Goal: Obtain resource: Download file/media

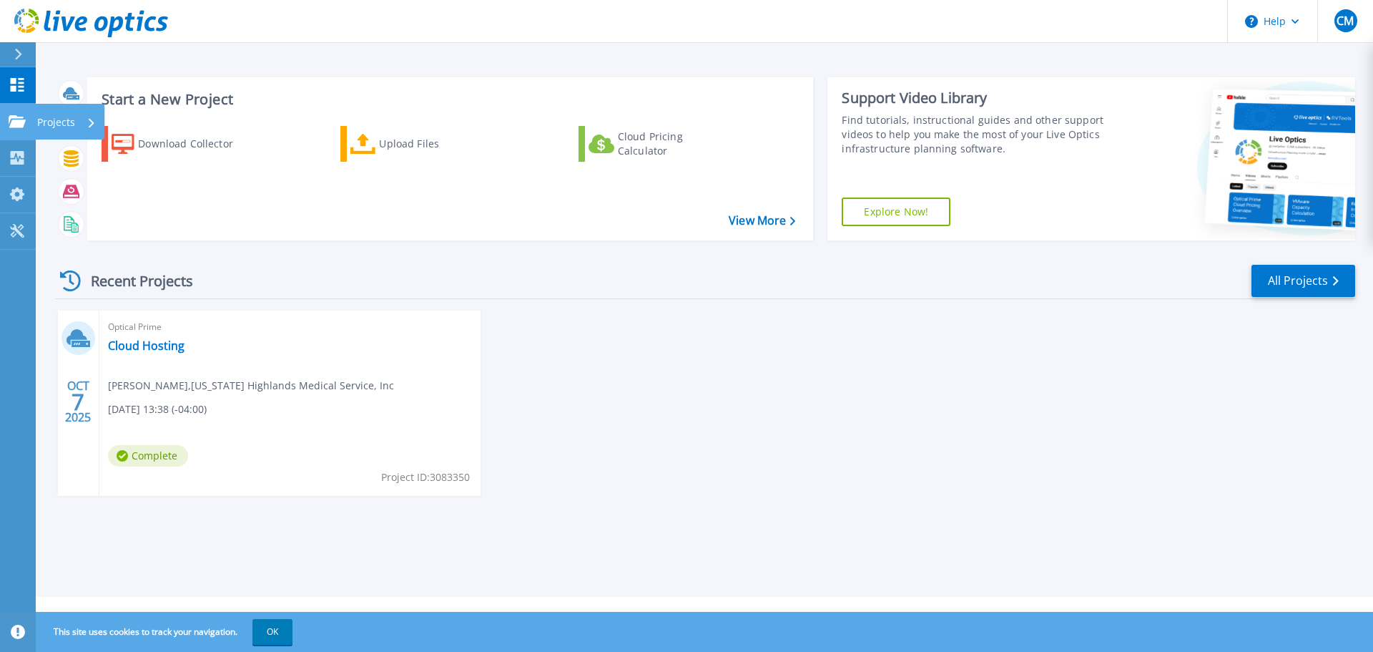
click at [79, 125] on div "Projects" at bounding box center [66, 122] width 59 height 37
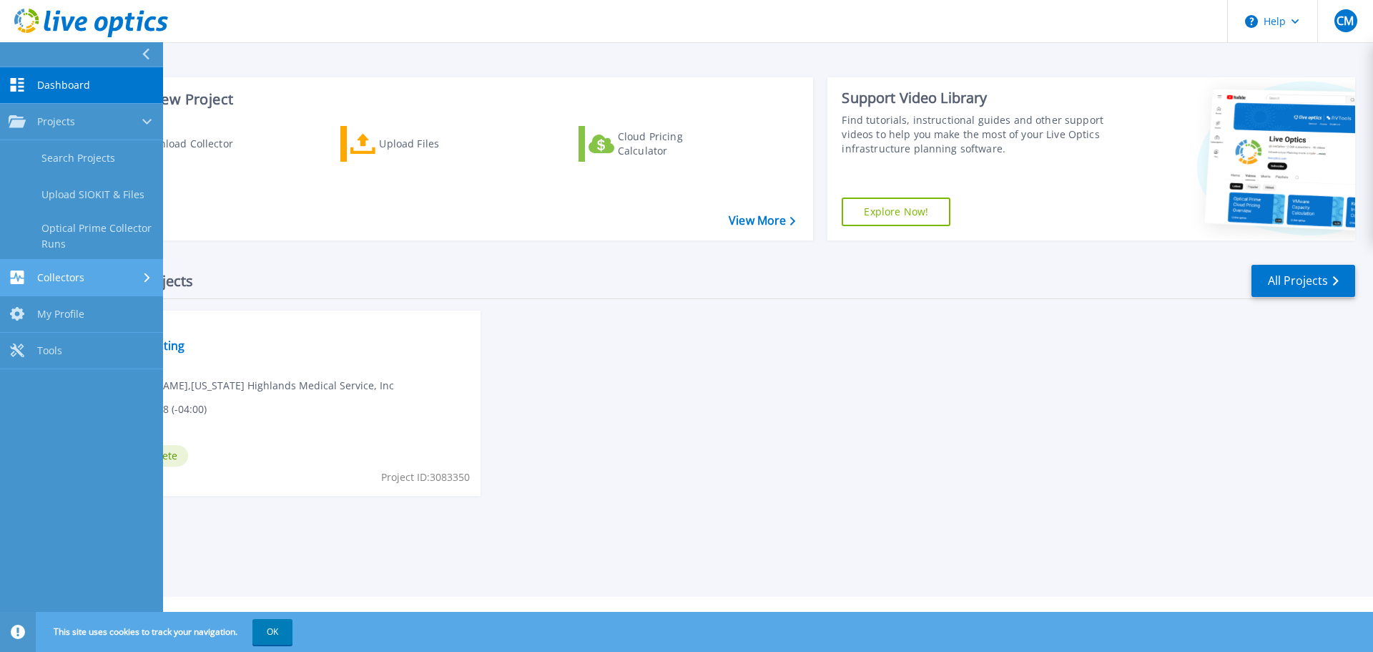
click at [64, 275] on span "Collectors" at bounding box center [60, 277] width 47 height 13
click at [73, 263] on span "My Profile" at bounding box center [60, 268] width 47 height 13
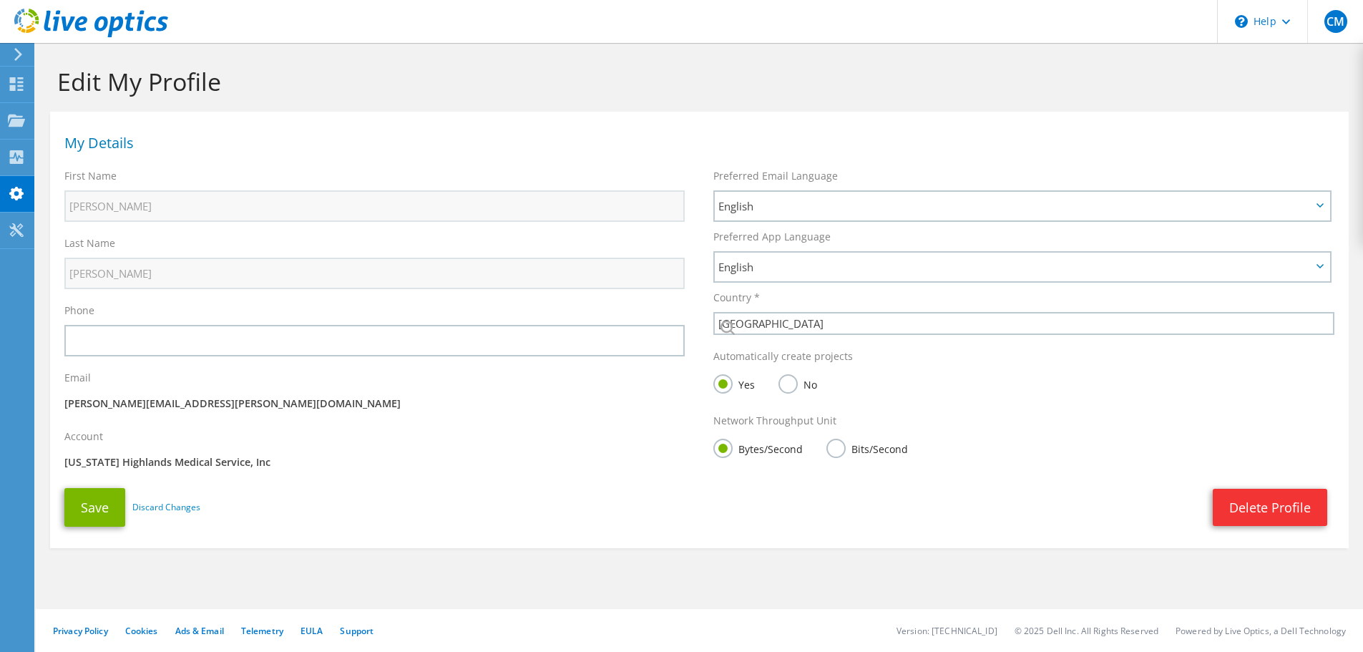
select select "224"
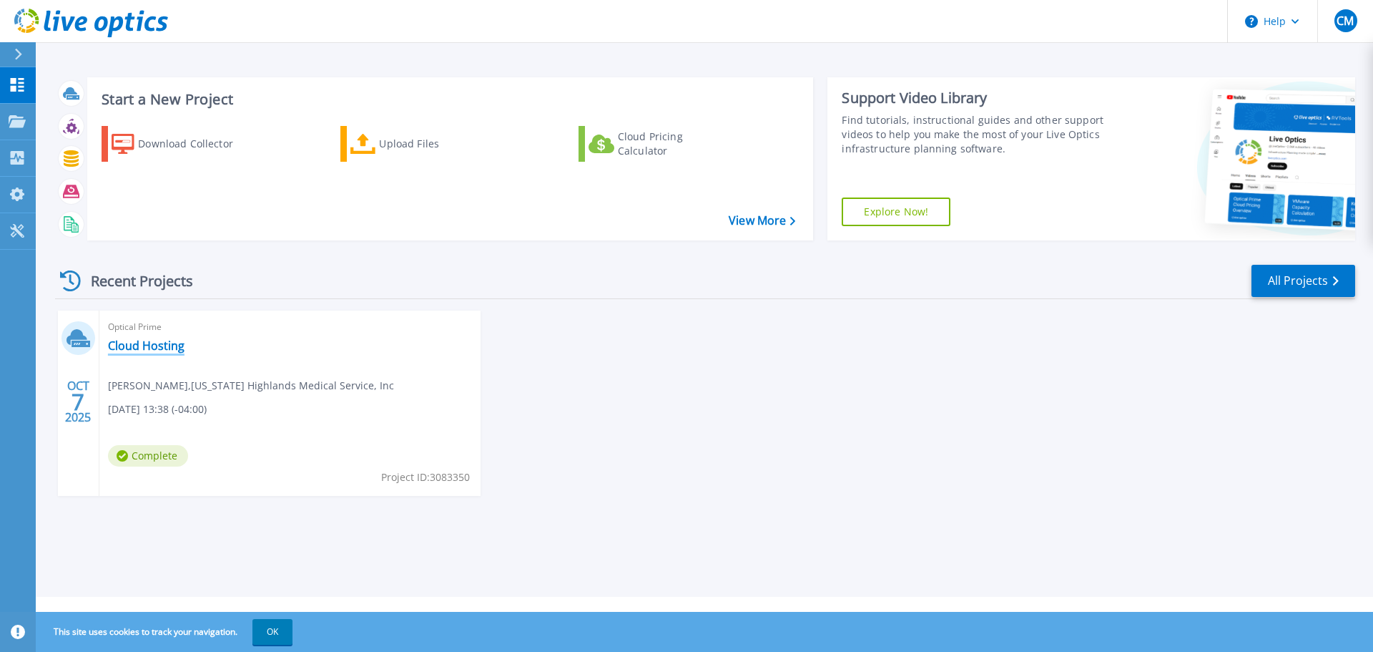
click at [149, 348] on link "Cloud Hosting" at bounding box center [146, 345] width 77 height 14
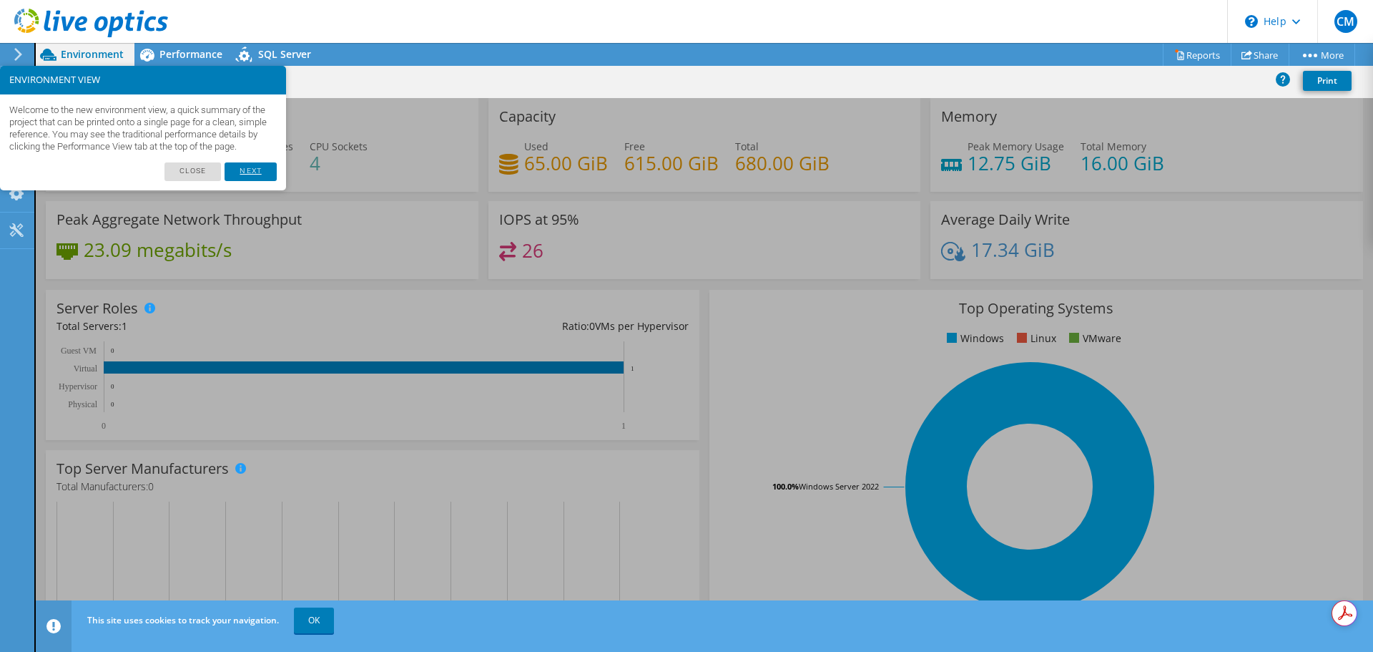
click at [245, 181] on link "Next" at bounding box center [250, 171] width 51 height 19
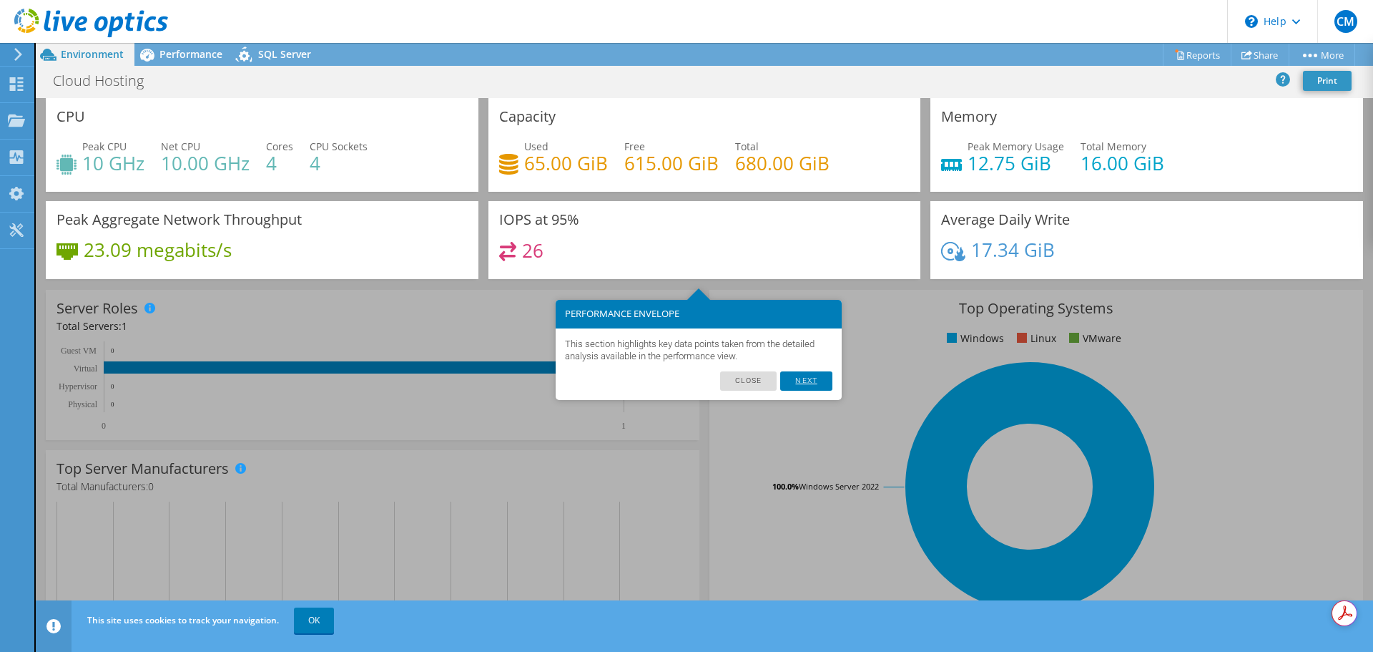
click at [805, 375] on link "Next" at bounding box center [805, 380] width 51 height 19
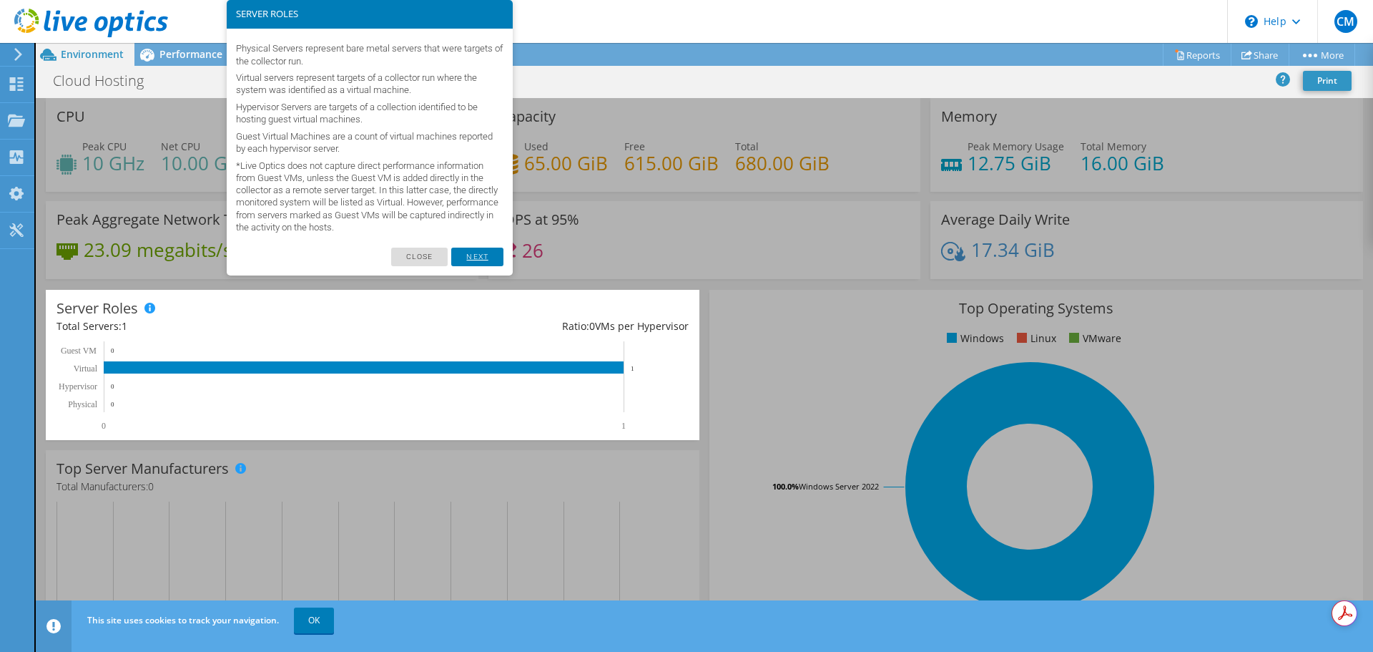
click at [463, 253] on link "Next" at bounding box center [476, 256] width 51 height 19
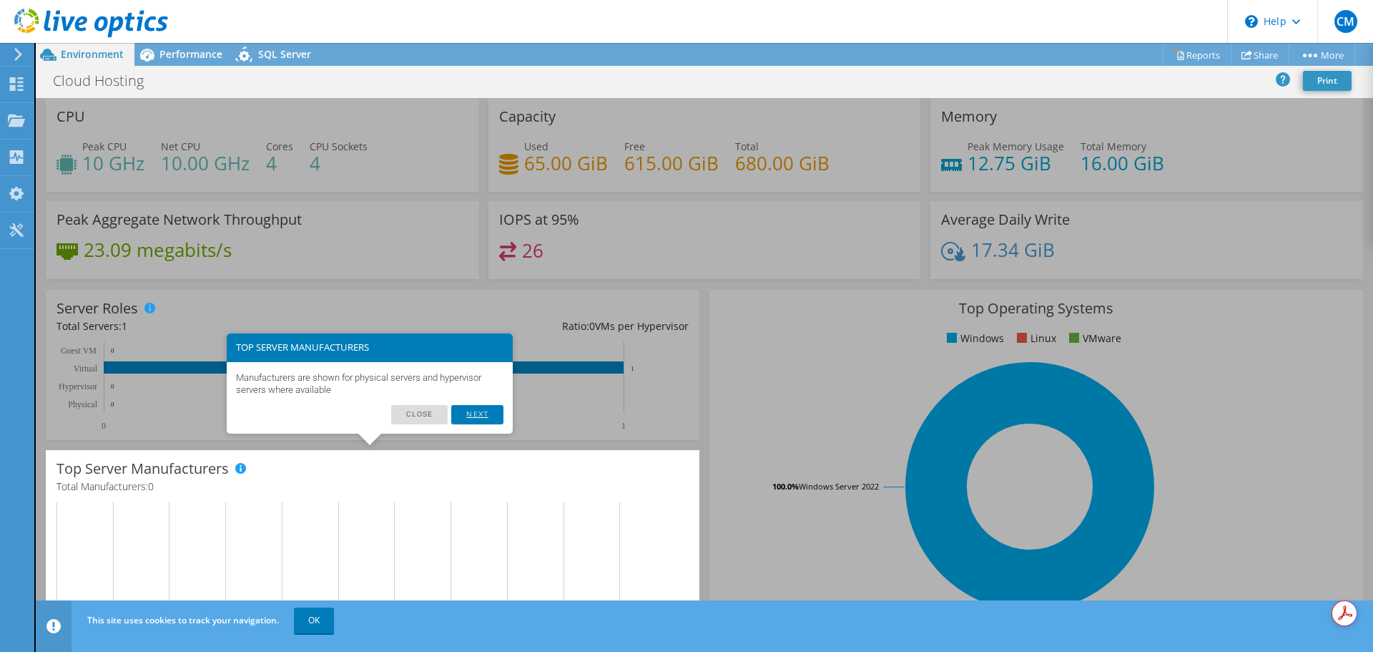
click at [471, 413] on link "Next" at bounding box center [476, 414] width 51 height 19
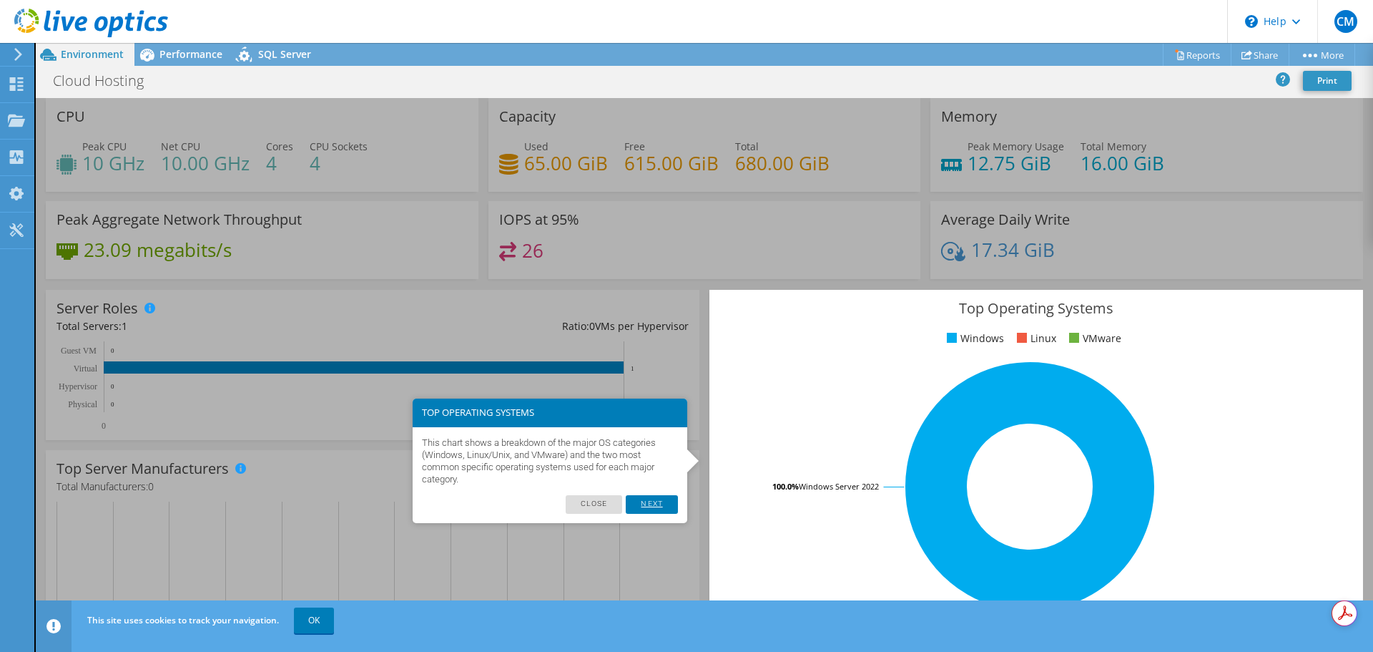
click at [662, 507] on link "Next" at bounding box center [651, 504] width 51 height 19
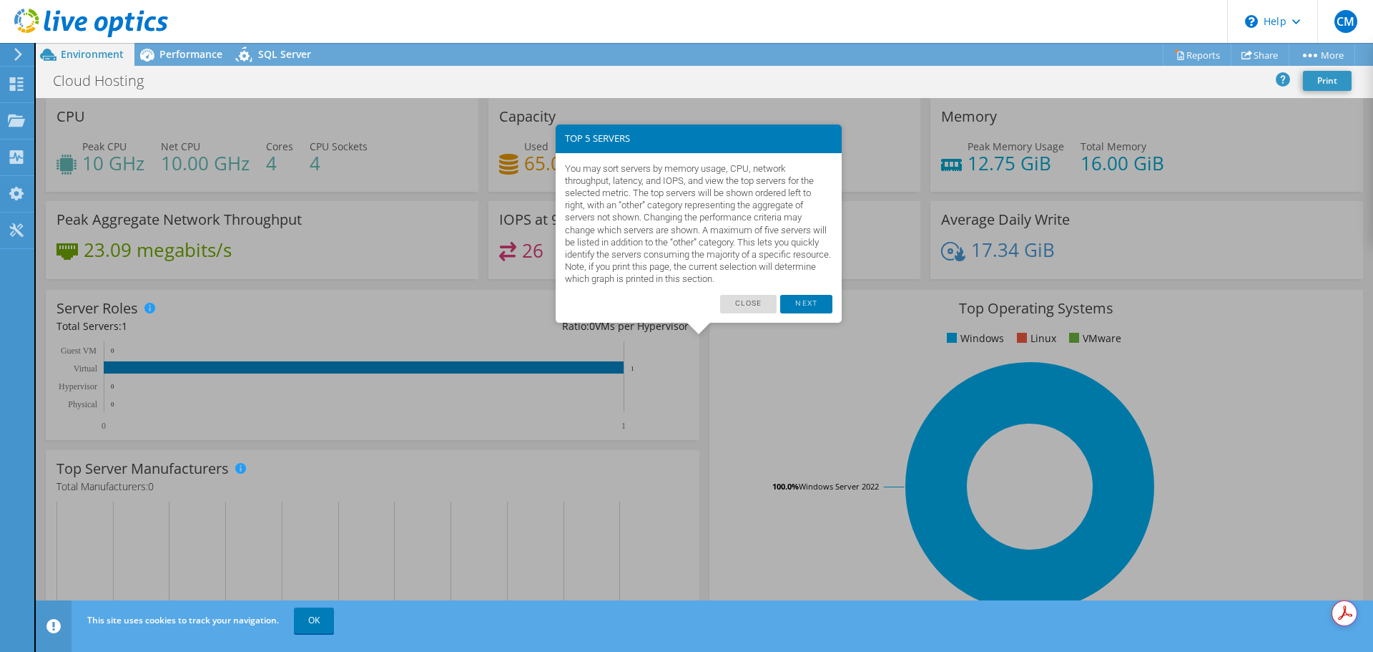
scroll to position [303, 0]
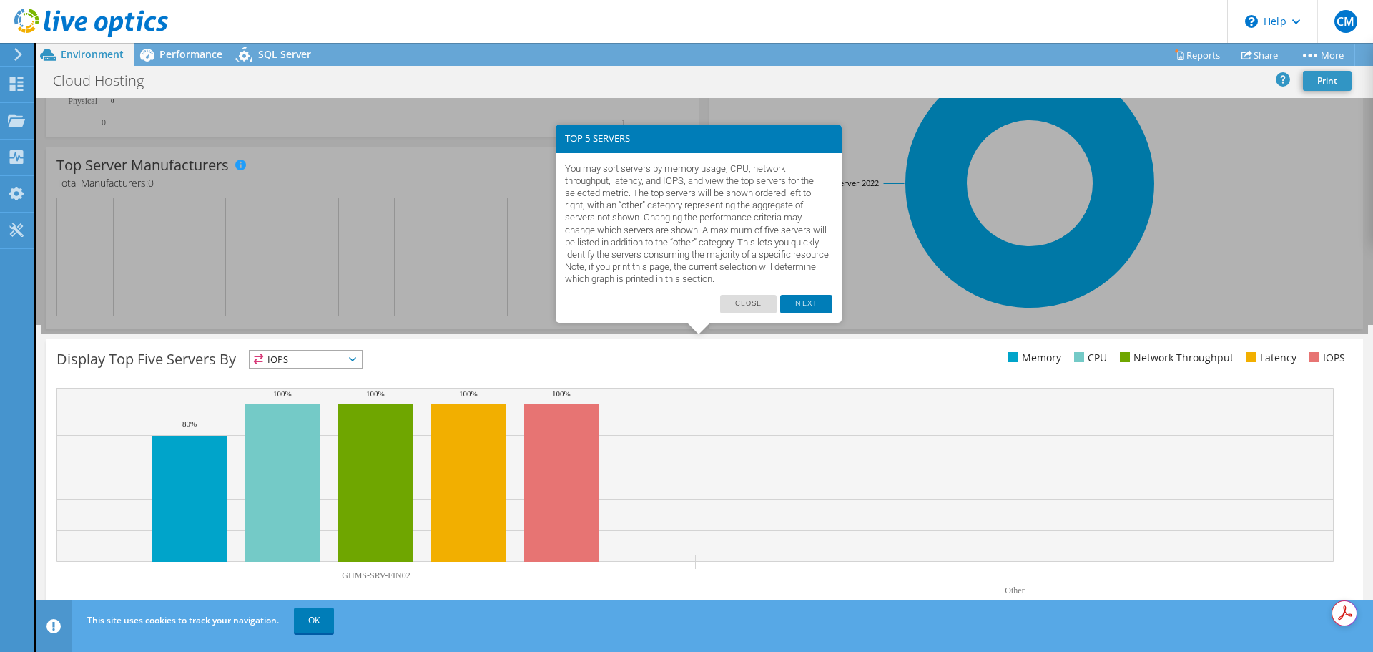
click at [808, 291] on div "You may sort servers by memory usage, CPU, network throughput, latency, and IOP…" at bounding box center [699, 224] width 286 height 142
click at [800, 305] on link "Next" at bounding box center [805, 304] width 51 height 19
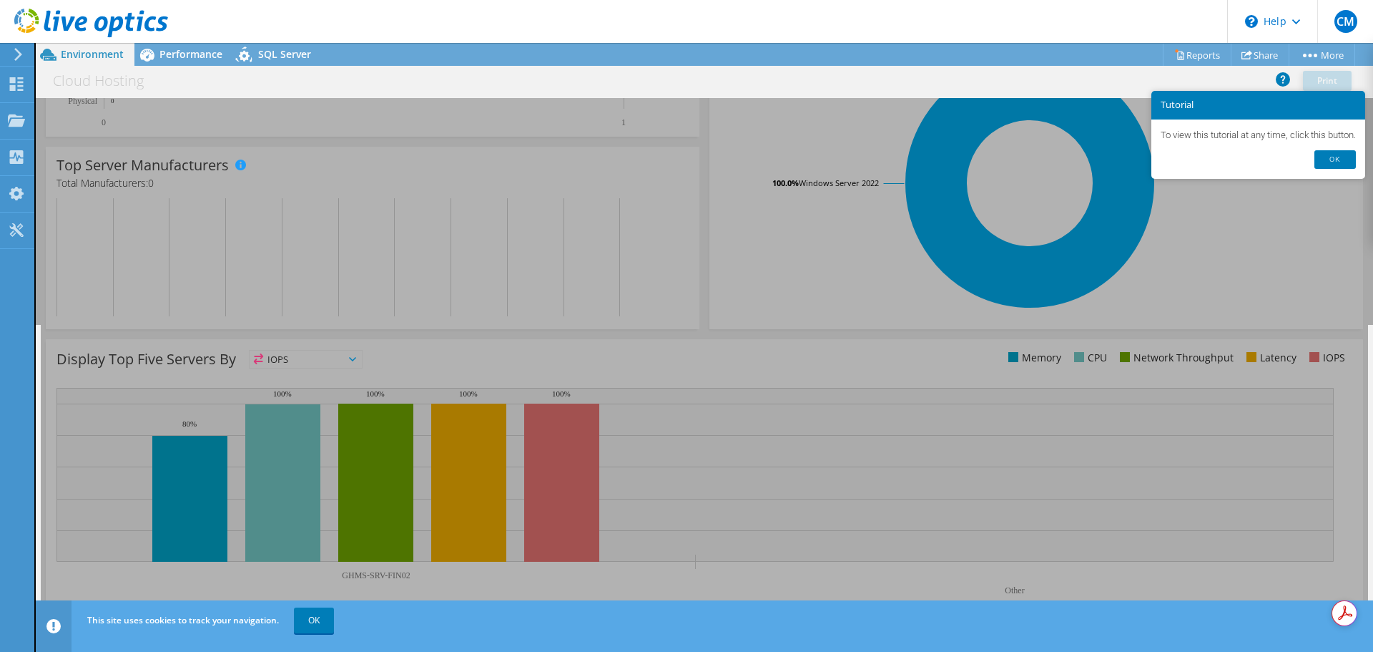
scroll to position [0, 0]
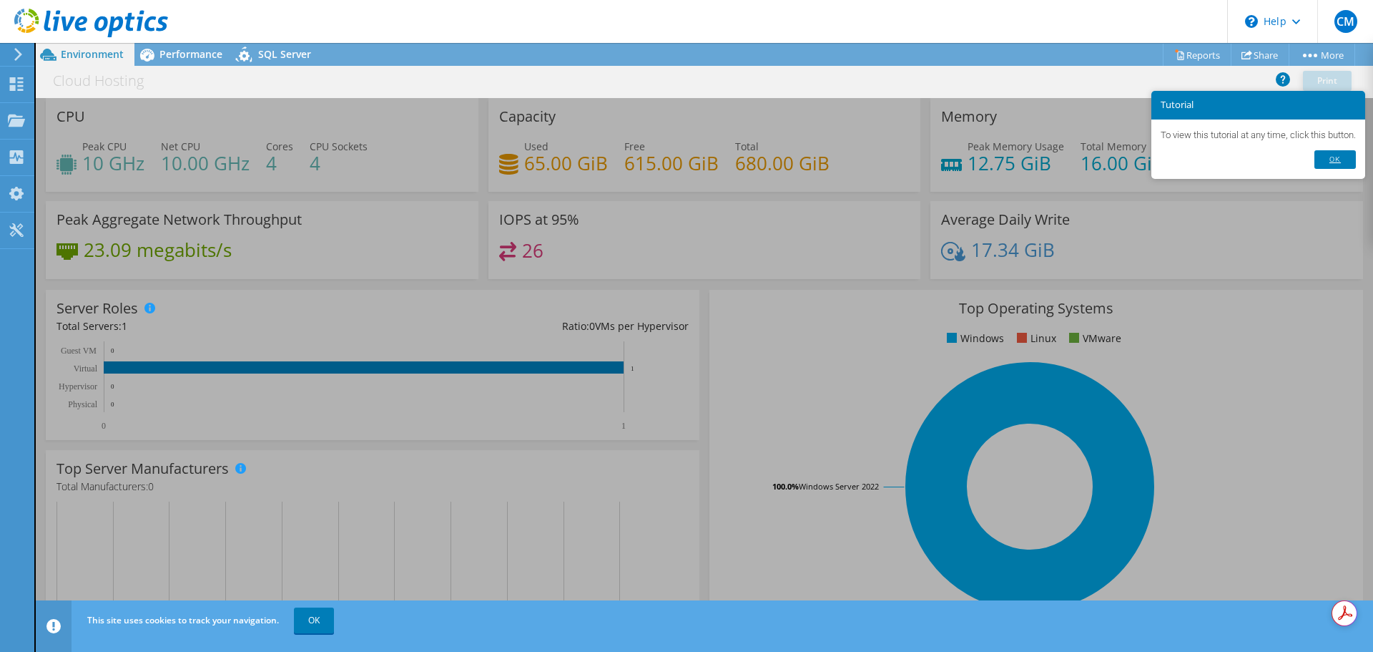
click at [1327, 158] on link "Ok" at bounding box center [1335, 159] width 41 height 19
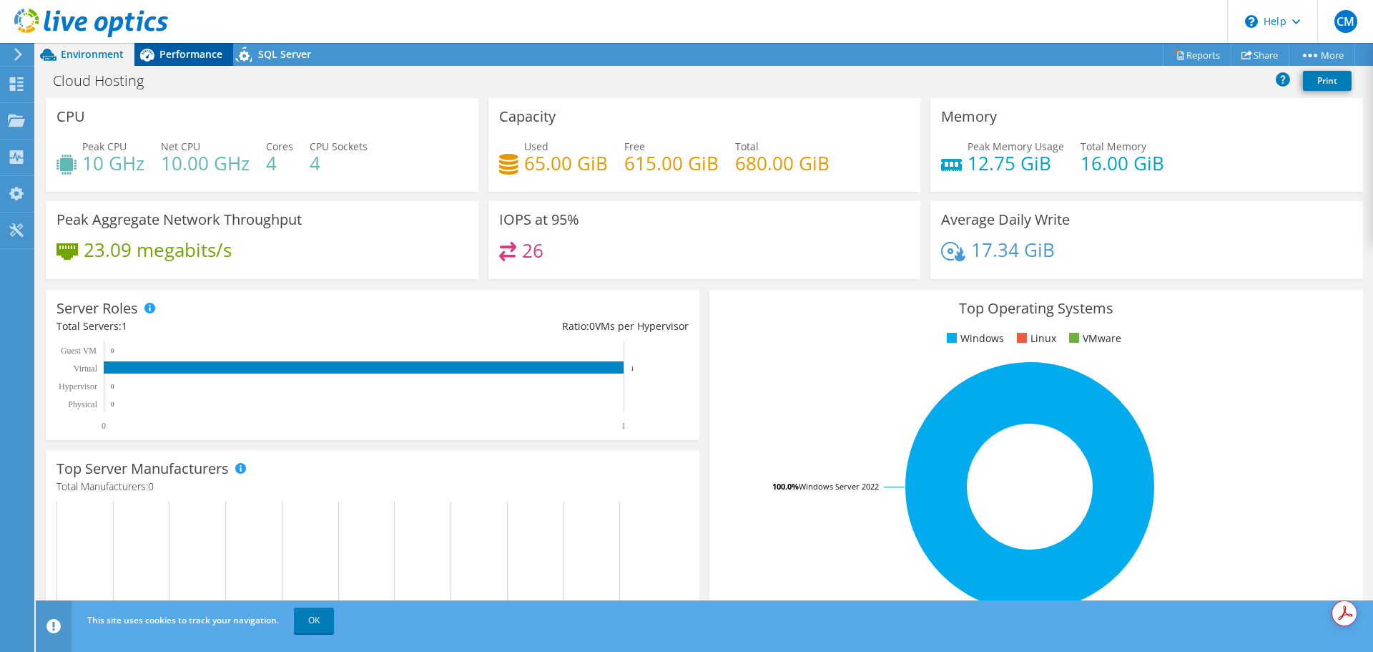
click at [184, 48] on span "Performance" at bounding box center [190, 54] width 63 height 14
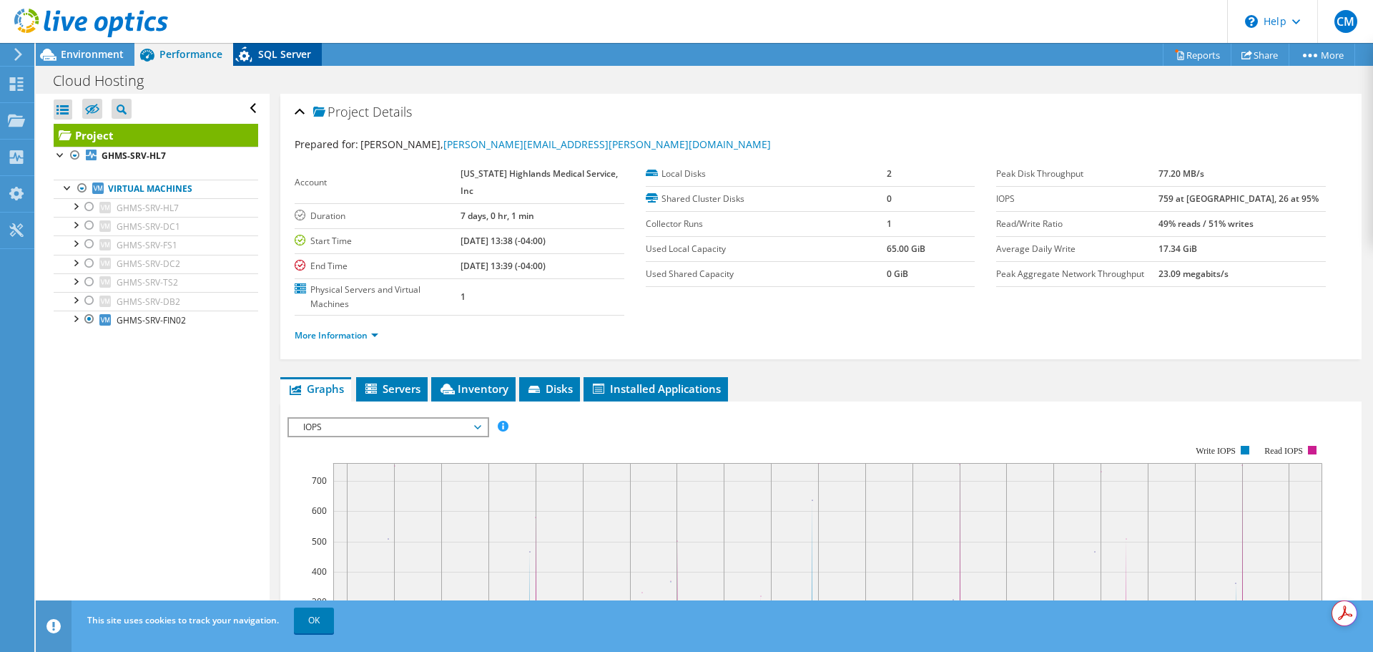
click at [267, 57] on span "SQL Server" at bounding box center [284, 54] width 53 height 14
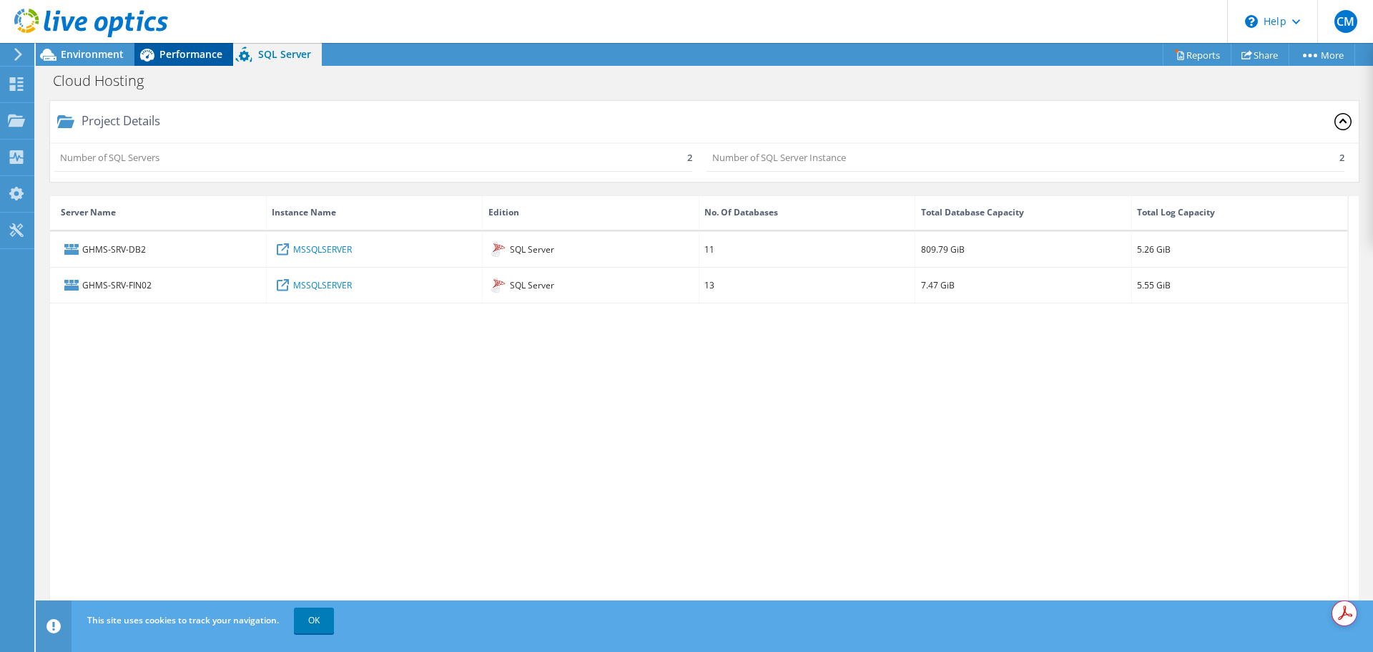
click at [190, 53] on span "Performance" at bounding box center [190, 54] width 63 height 14
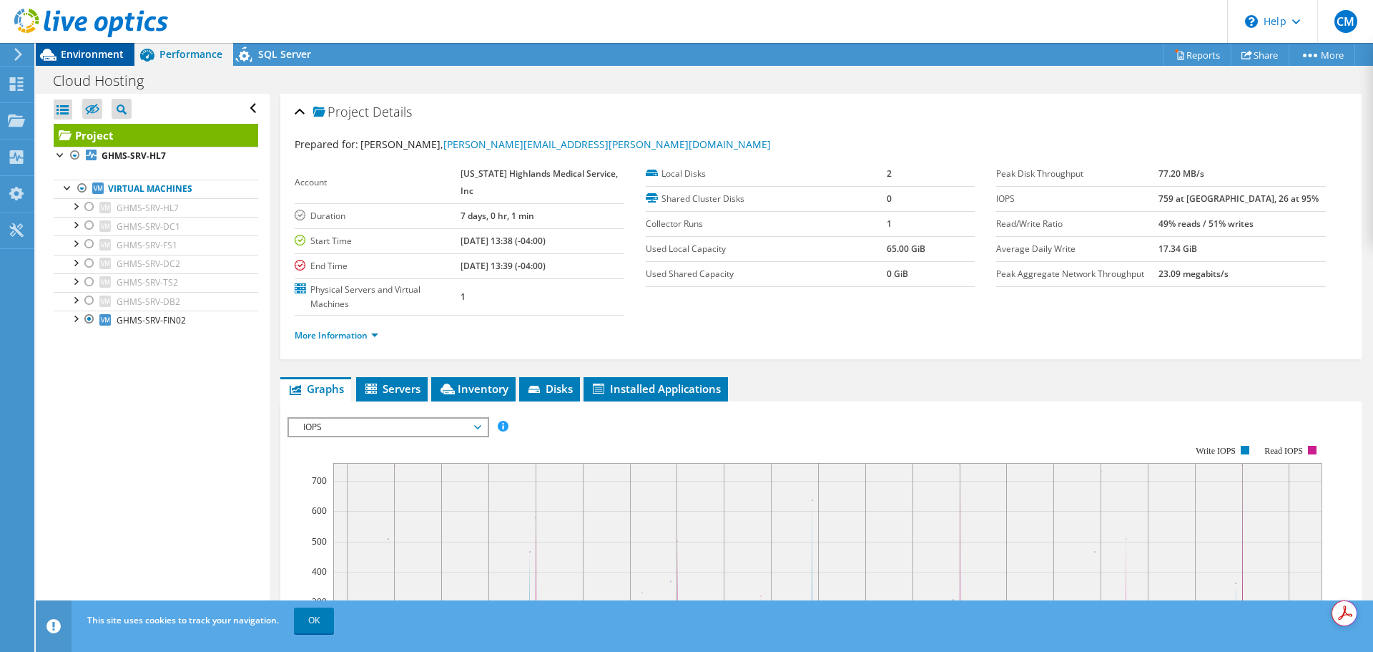
click at [102, 56] on span "Environment" at bounding box center [92, 54] width 63 height 14
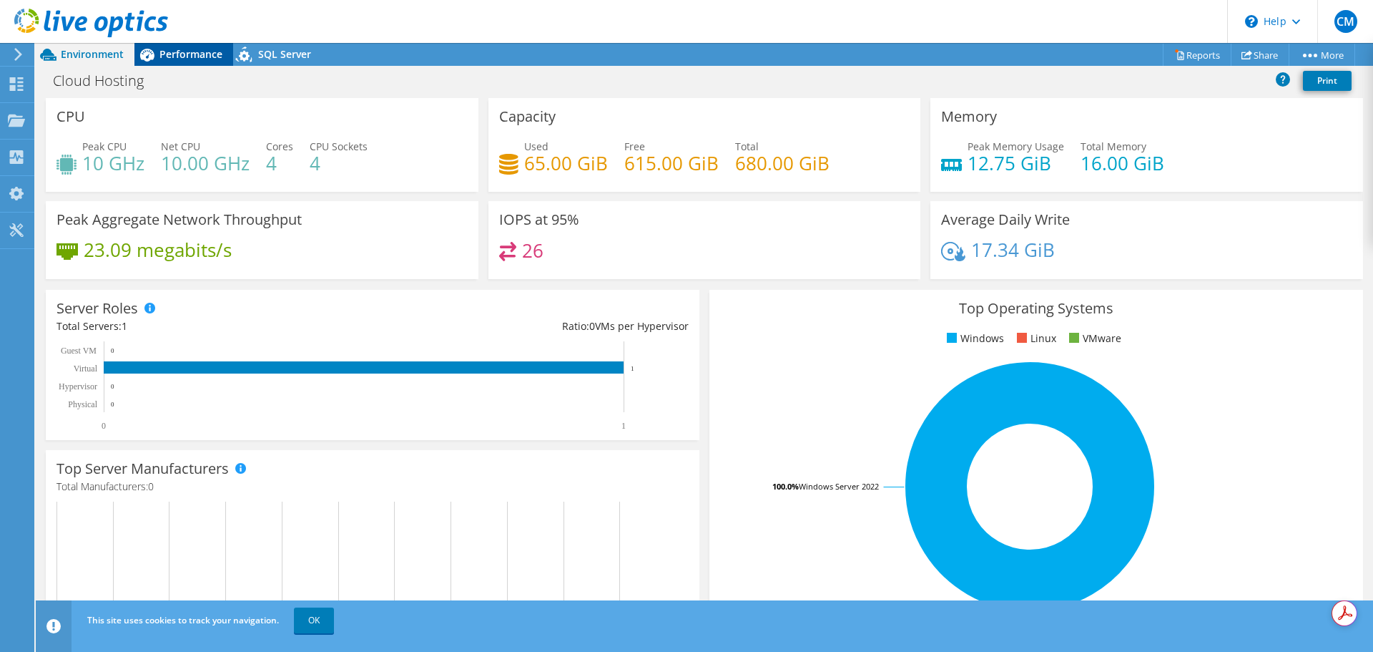
click at [194, 51] on span "Performance" at bounding box center [190, 54] width 63 height 14
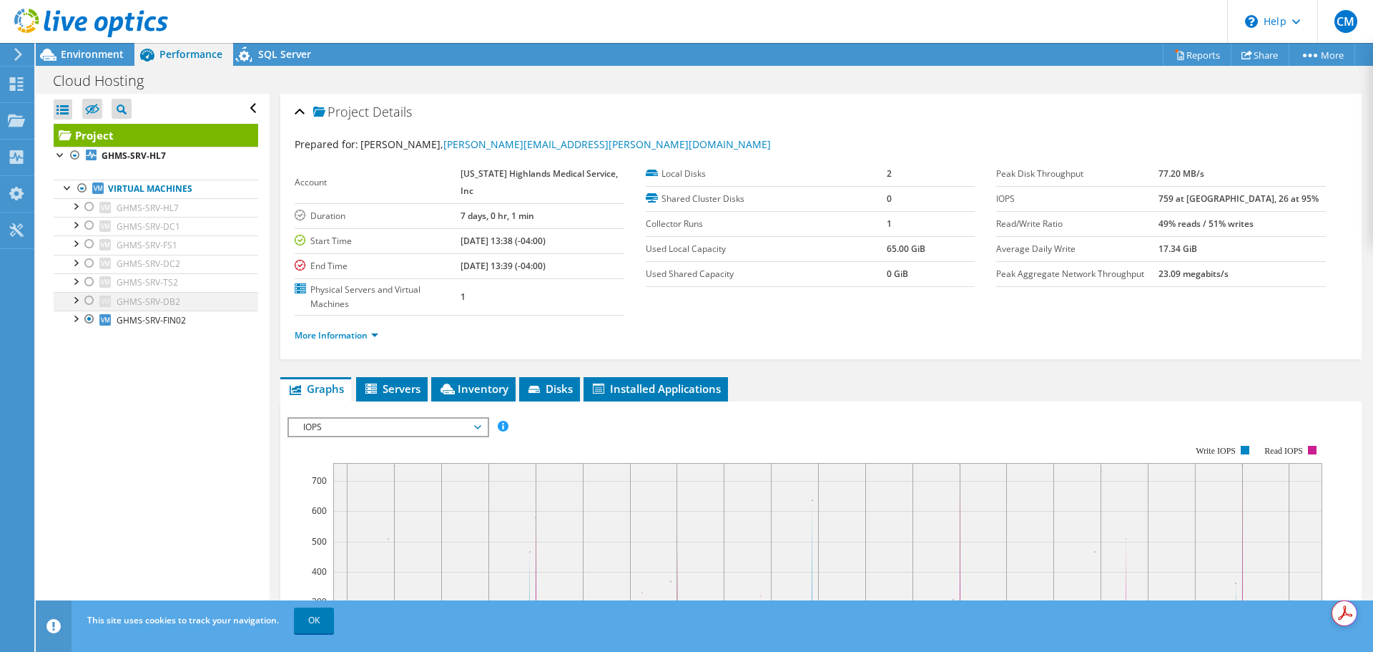
click at [89, 300] on div at bounding box center [89, 300] width 14 height 17
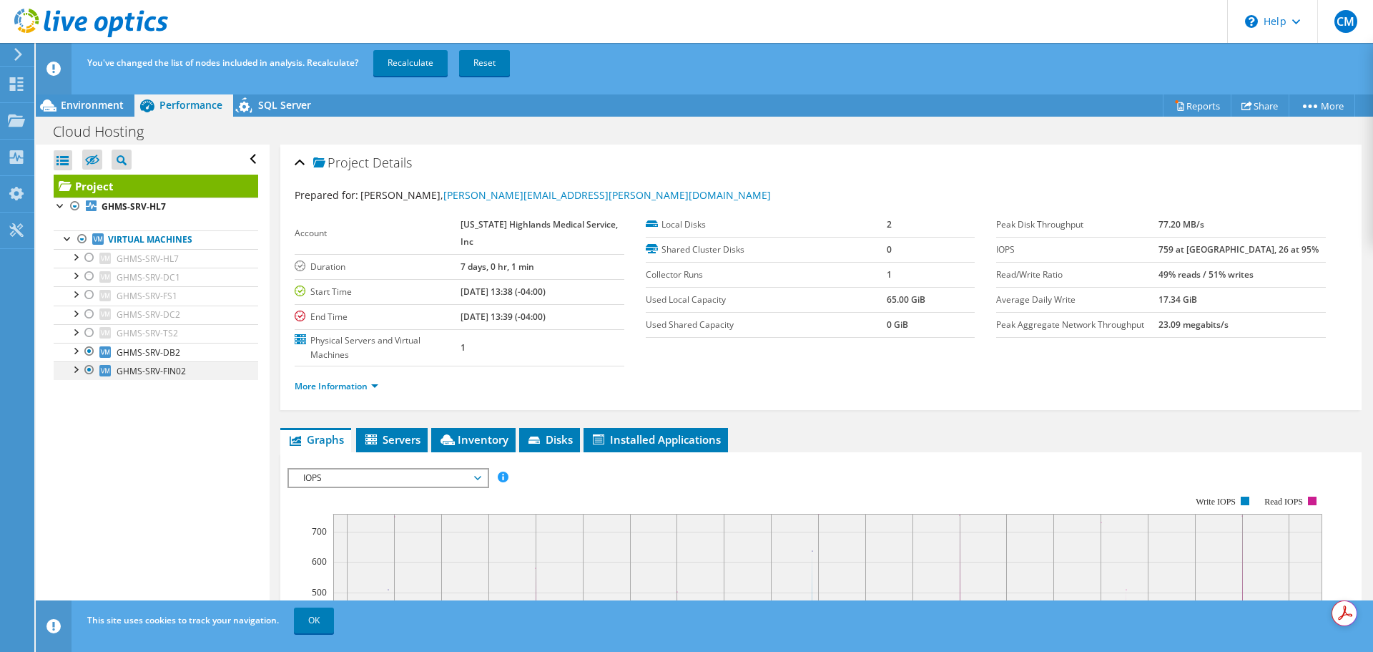
click at [89, 372] on div at bounding box center [89, 369] width 14 height 17
click at [337, 387] on link "More Information" at bounding box center [337, 386] width 84 height 12
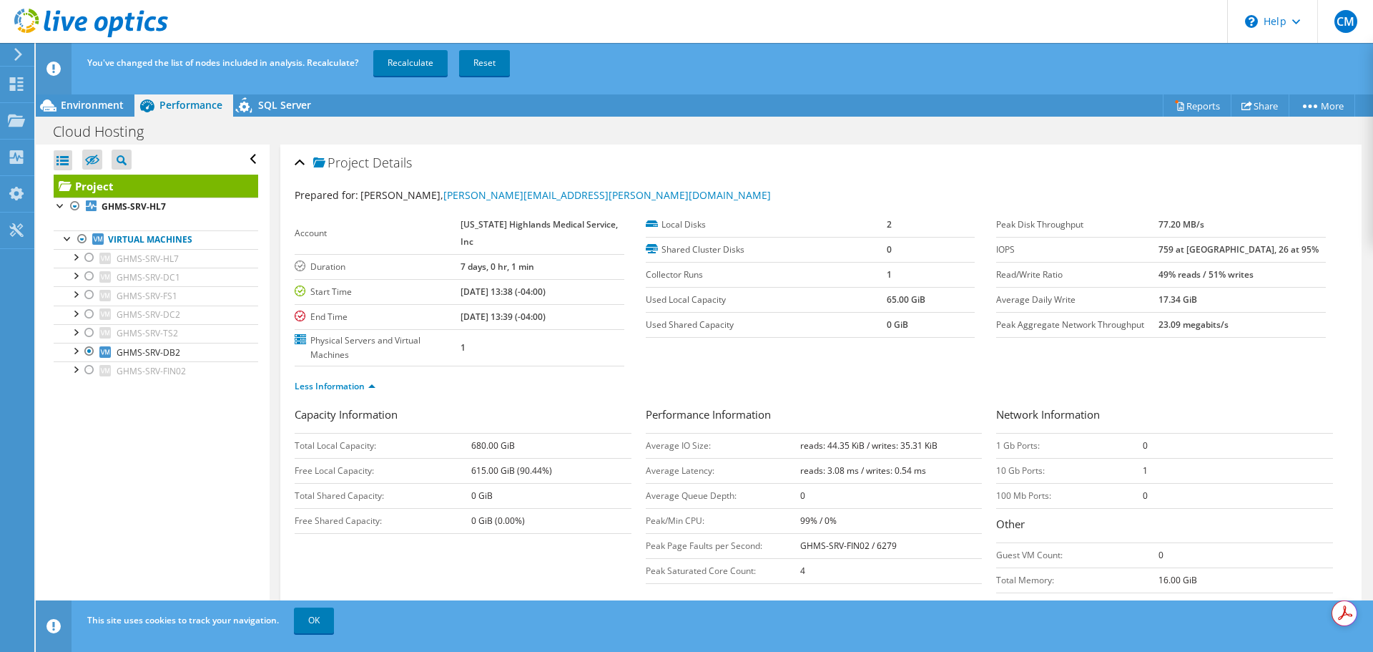
click at [576, 89] on header "You've changed the list of nodes included in analysis. Recalculate? Recalculate…" at bounding box center [727, 68] width 1382 height 51
click at [1194, 97] on link "Reports" at bounding box center [1197, 105] width 69 height 22
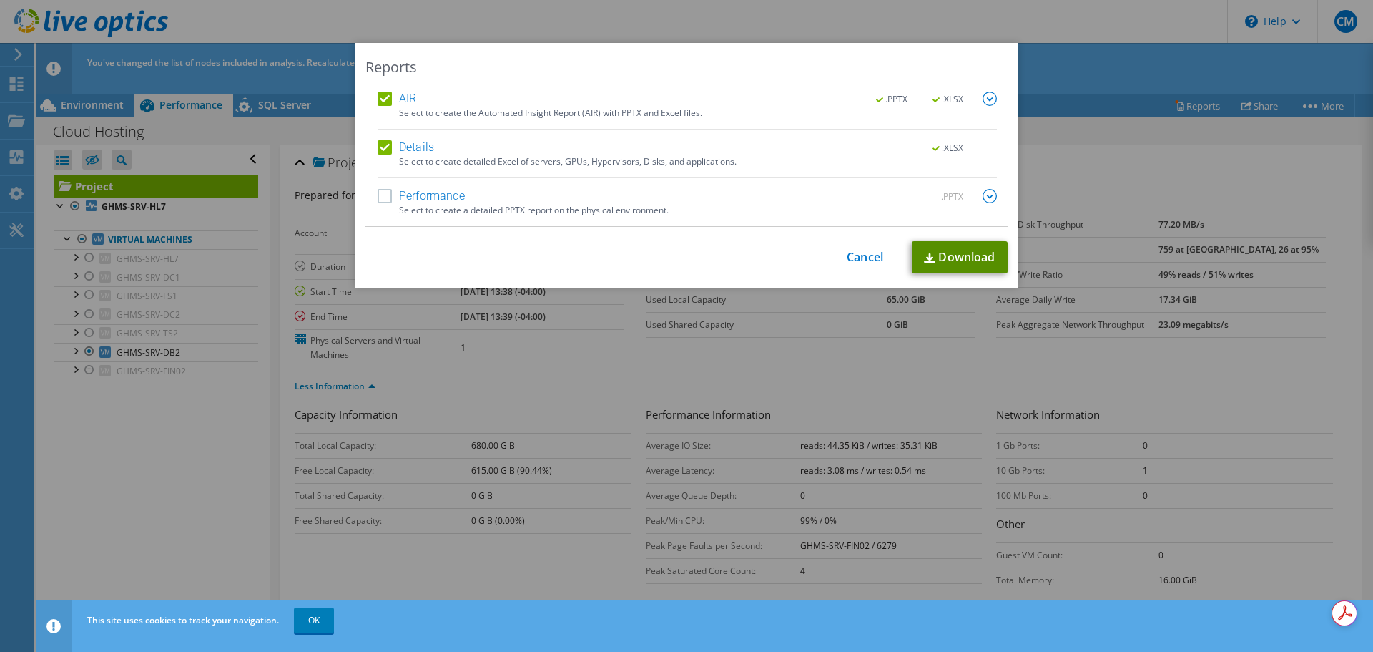
click at [967, 256] on link "Download" at bounding box center [960, 257] width 96 height 32
click at [870, 255] on link "Cancel" at bounding box center [865, 257] width 36 height 14
